Goal: Information Seeking & Learning: Check status

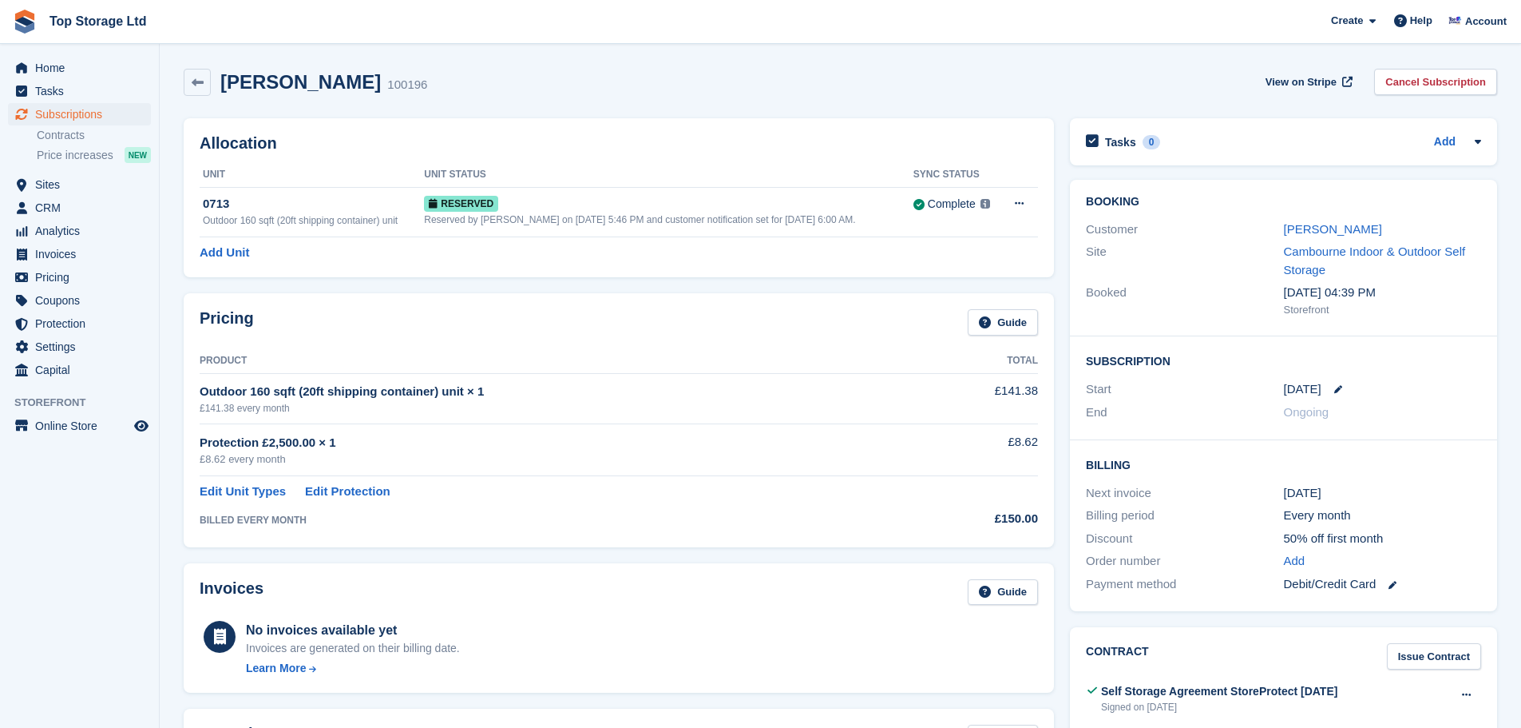
scroll to position [80, 0]
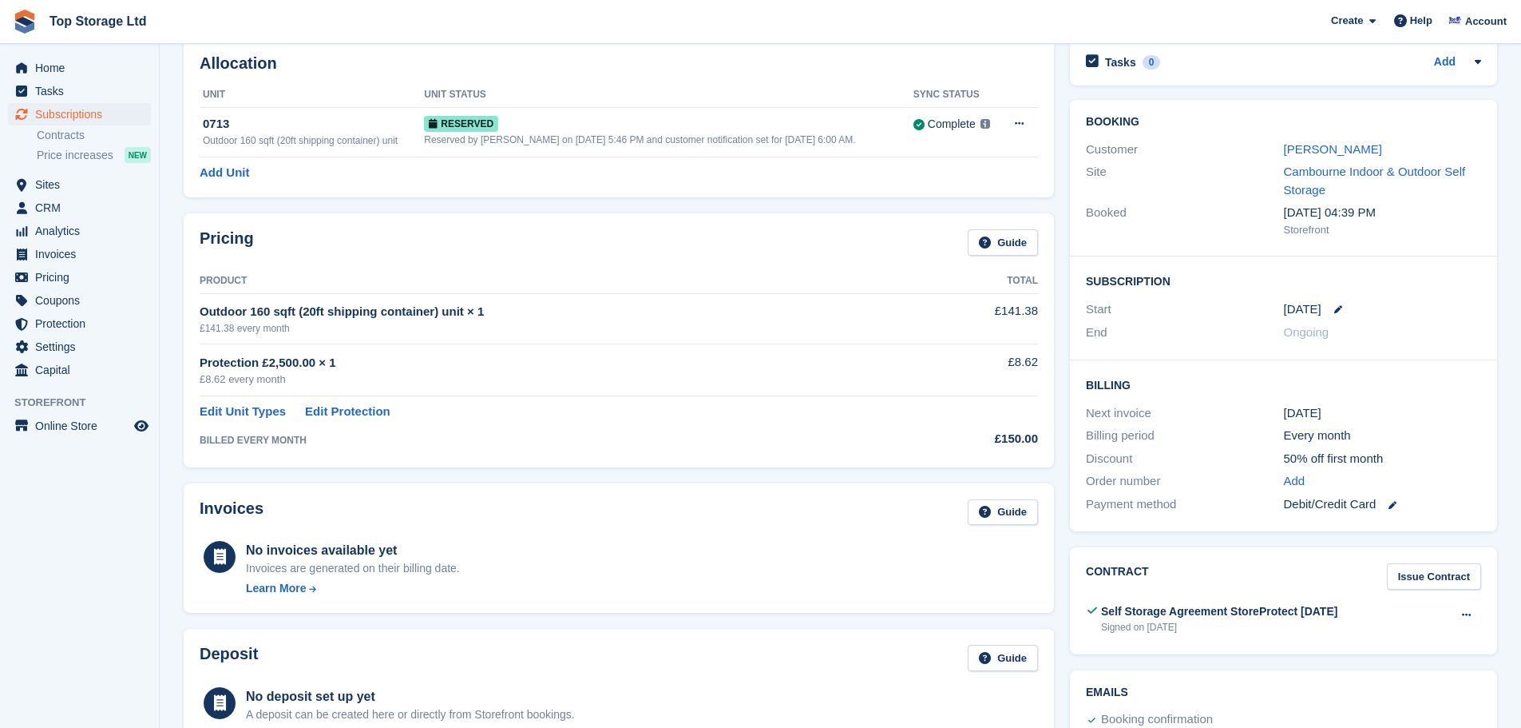
click at [40, 76] on span "Home" at bounding box center [83, 68] width 96 height 22
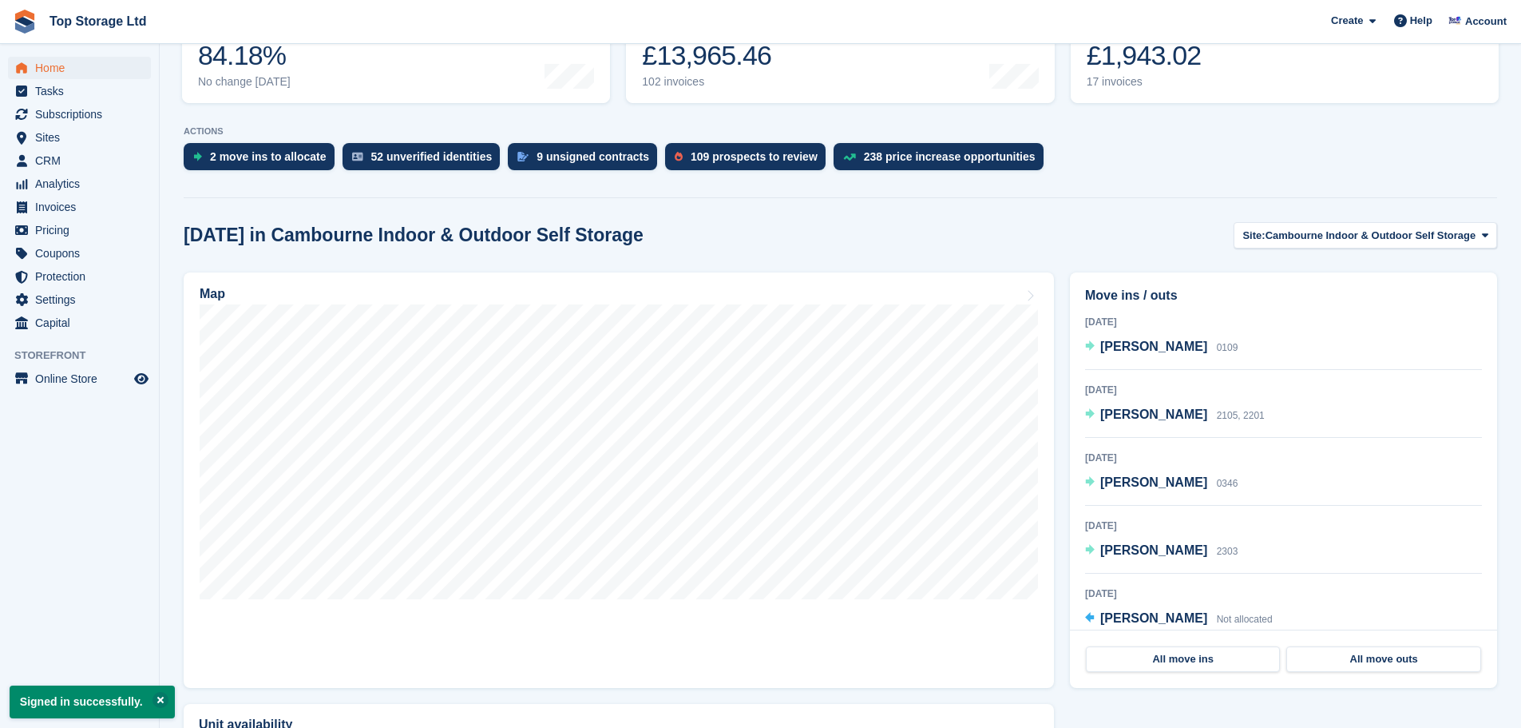
scroll to position [160, 0]
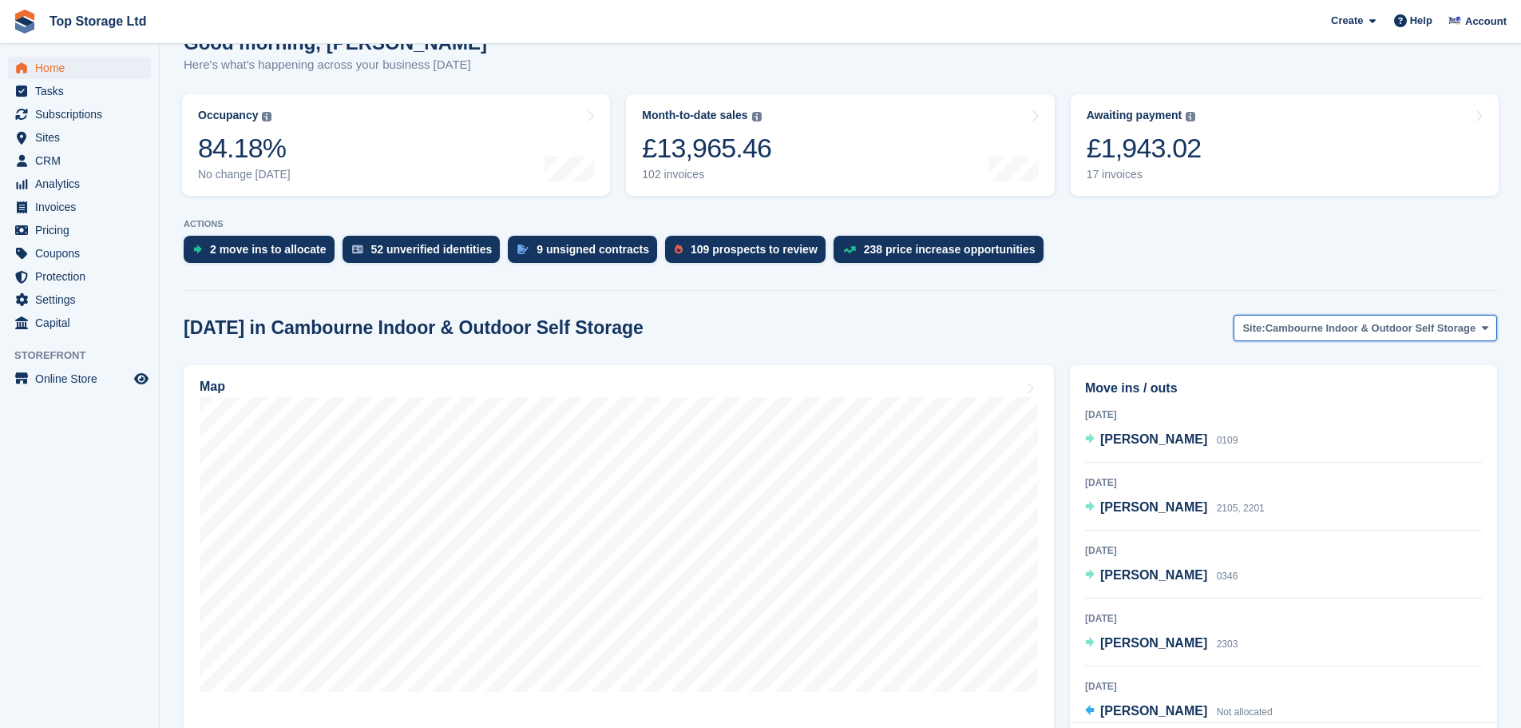
click at [1449, 316] on button "Site: Cambourne Indoor & Outdoor Self Storage" at bounding box center [1366, 328] width 264 height 26
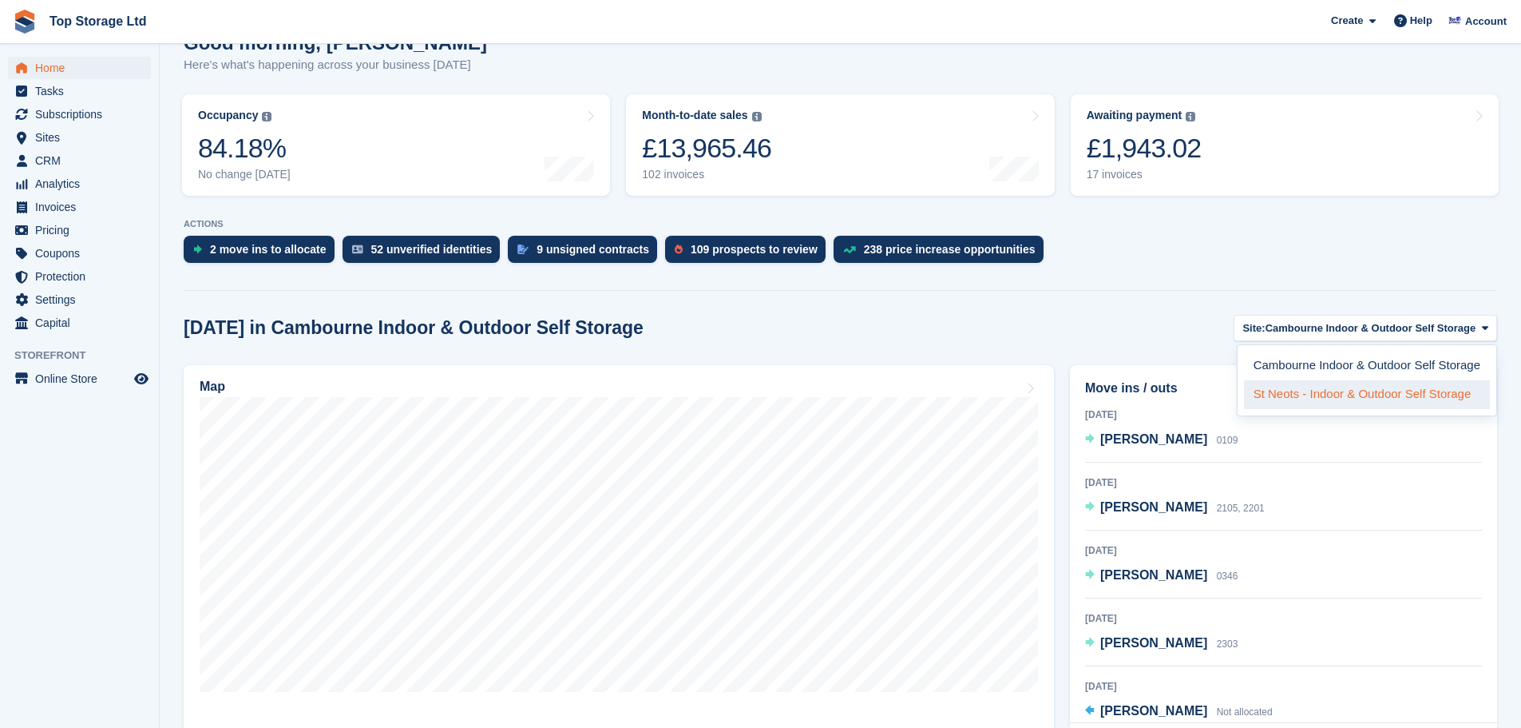
click at [1333, 393] on link "St Neots - Indoor & Outdoor Self Storage" at bounding box center [1367, 394] width 246 height 29
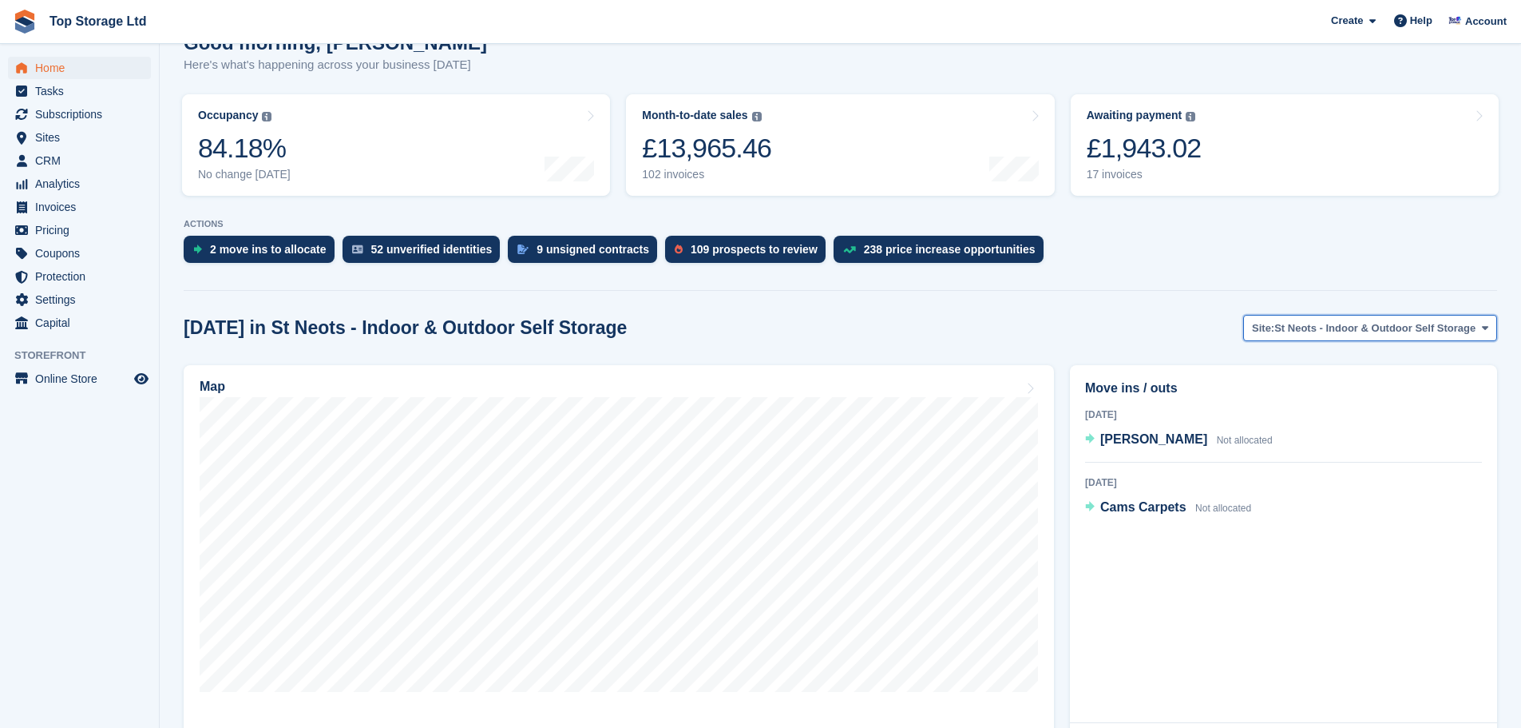
click at [1386, 333] on span "St Neots - Indoor & Outdoor Self Storage" at bounding box center [1375, 328] width 201 height 16
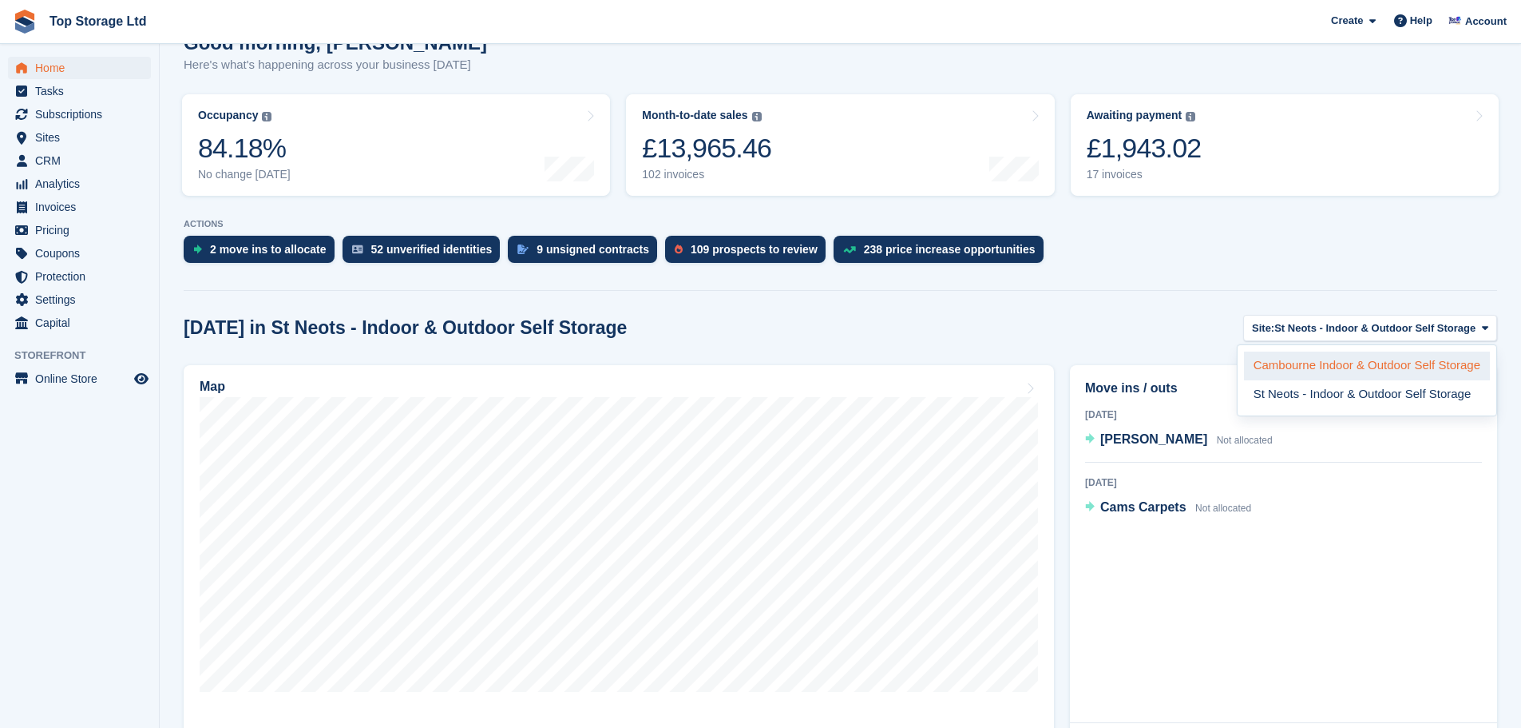
click at [1330, 369] on link "Cambourne Indoor & Outdoor Self Storage" at bounding box center [1367, 365] width 246 height 29
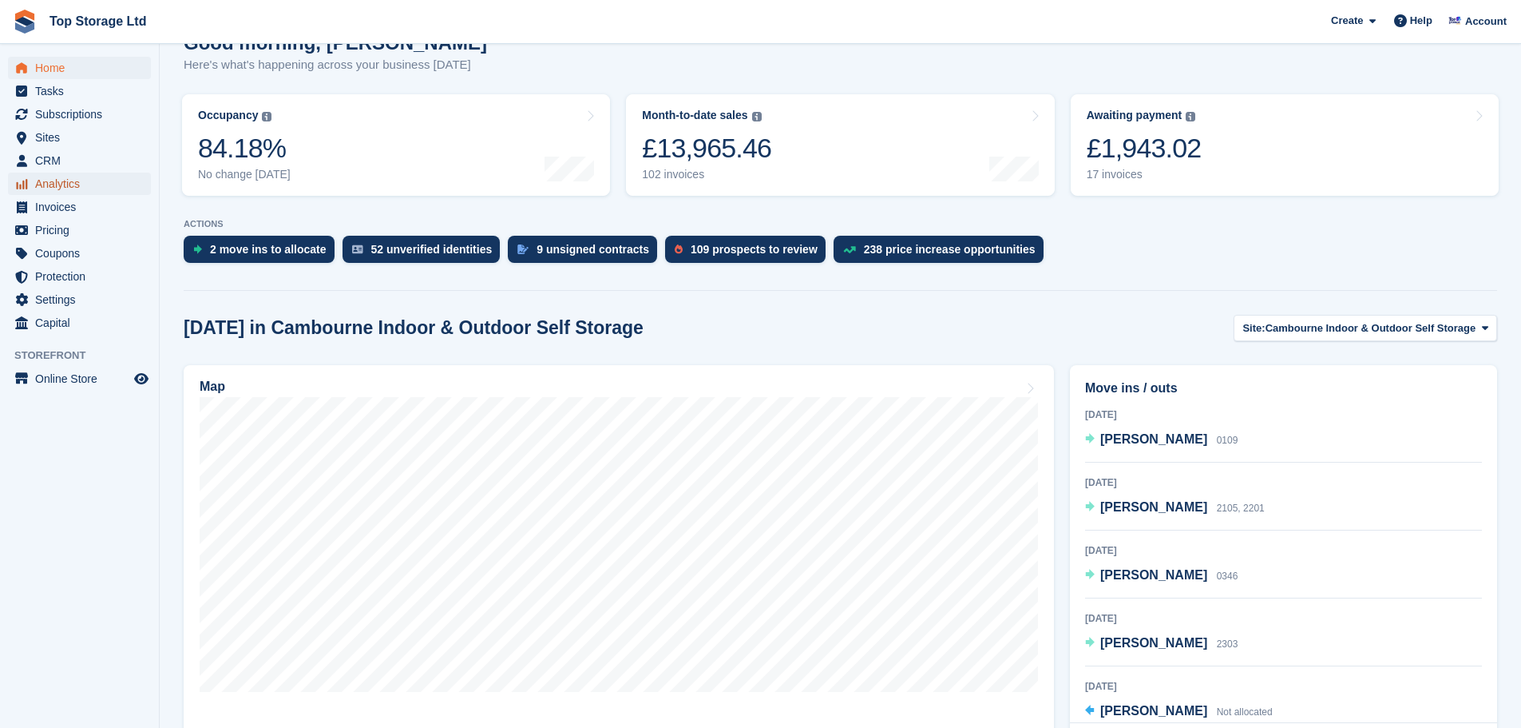
click at [46, 184] on span "Analytics" at bounding box center [83, 183] width 96 height 22
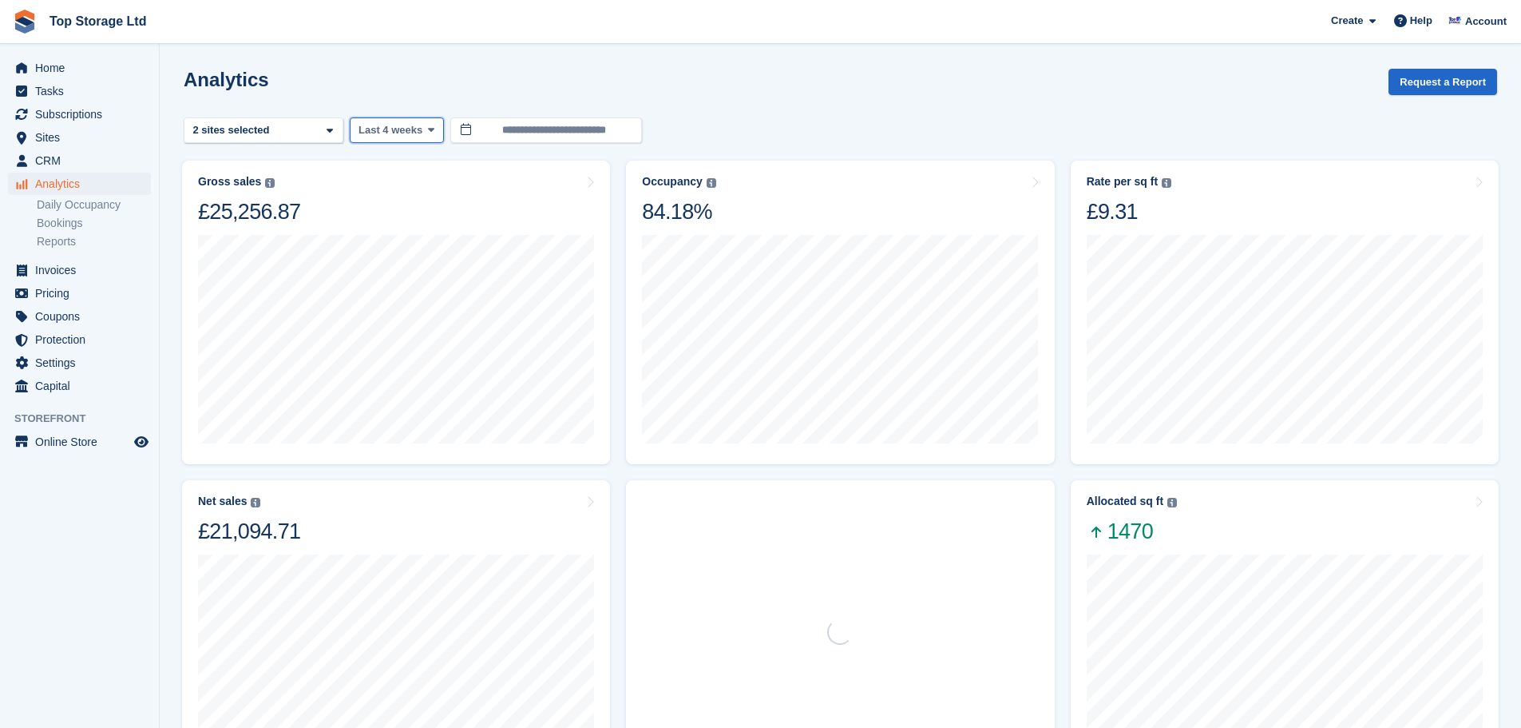
click at [416, 131] on span "Last 4 weeks" at bounding box center [391, 130] width 64 height 16
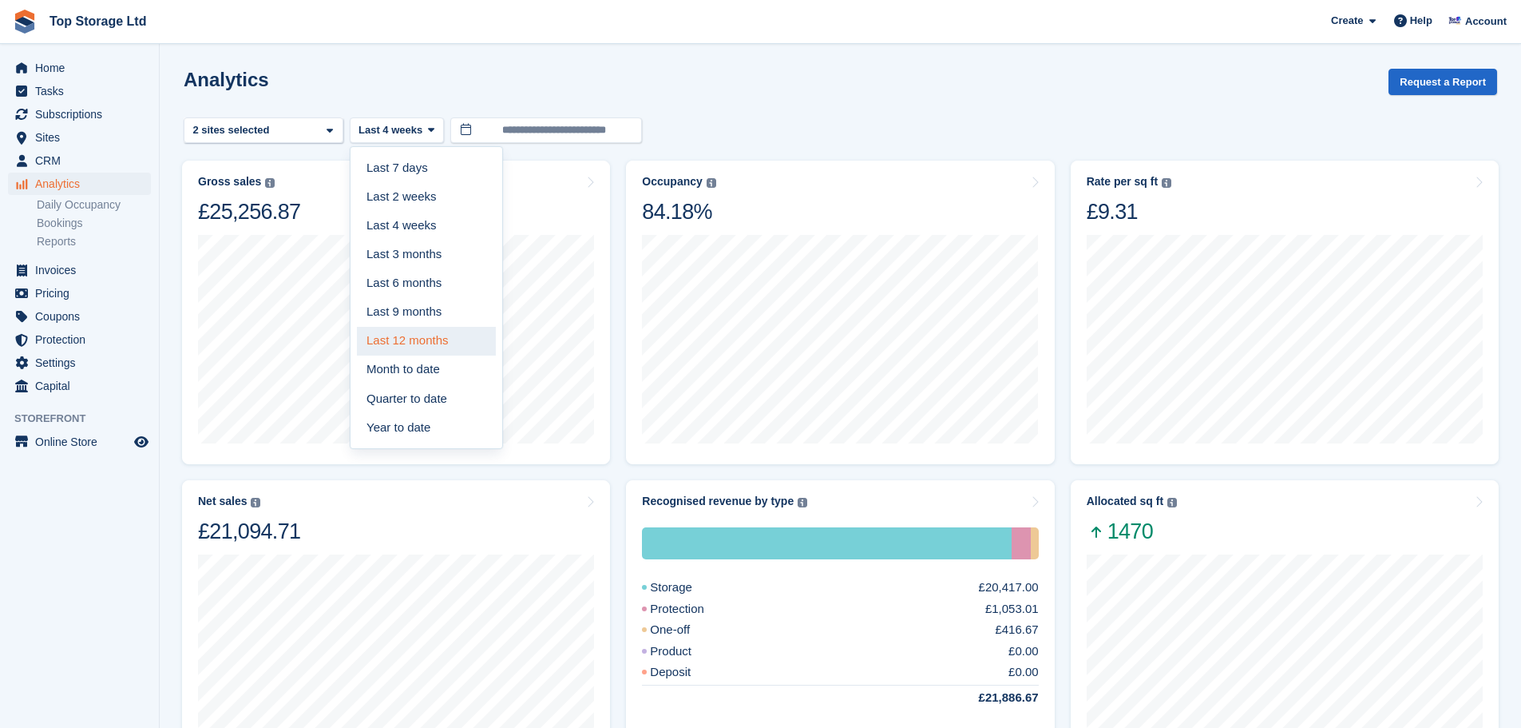
click at [414, 343] on link "Last 12 months" at bounding box center [426, 341] width 139 height 29
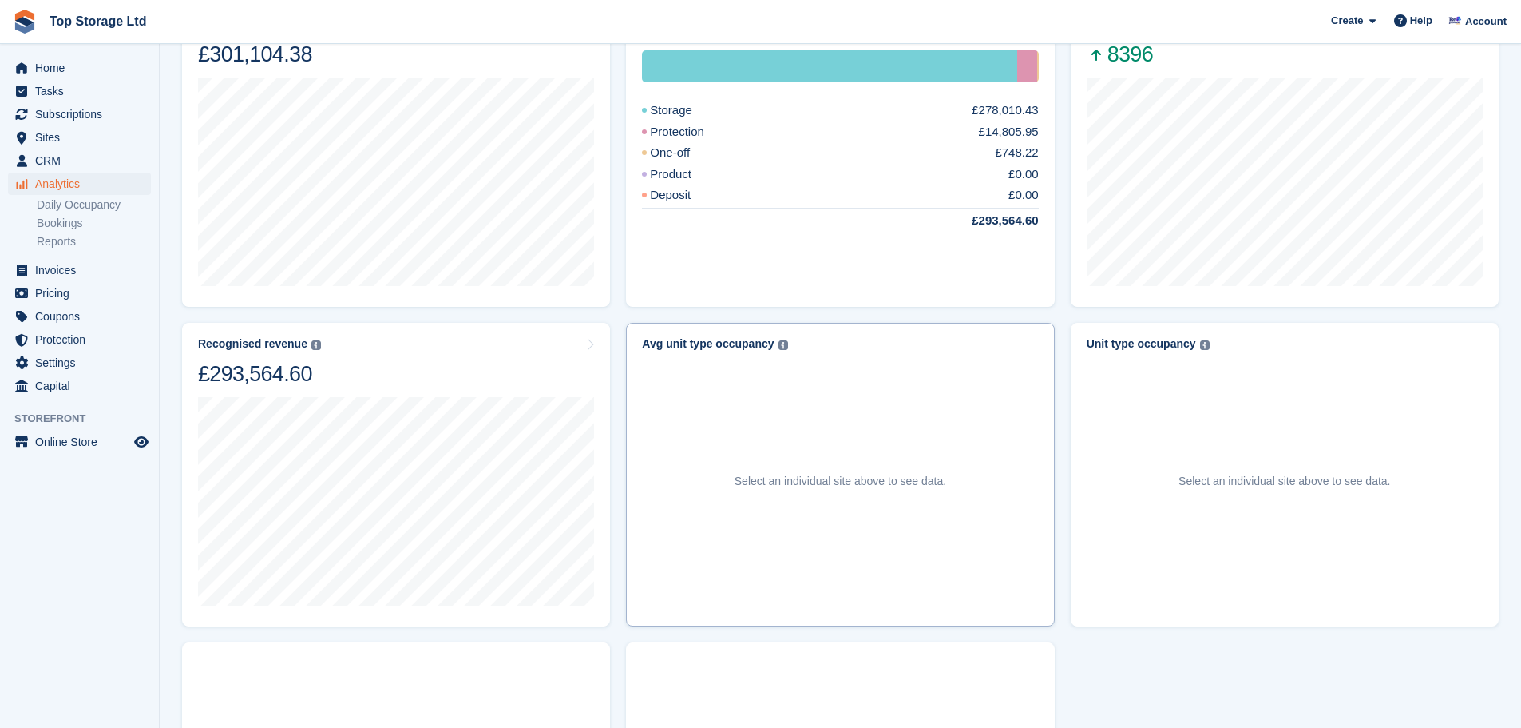
scroll to position [479, 0]
